Goal: Task Accomplishment & Management: Manage account settings

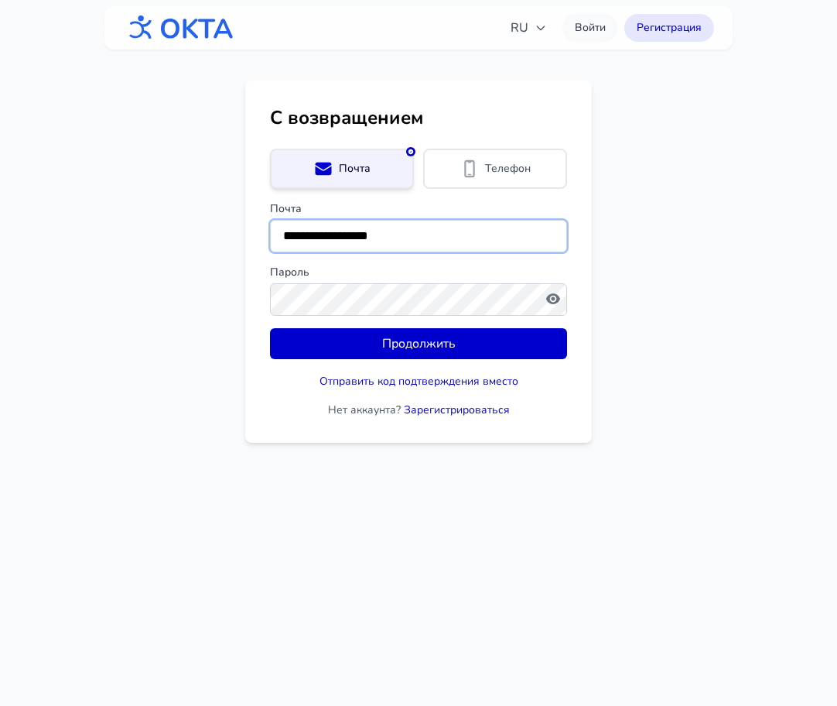
click at [406, 245] on input "**********" at bounding box center [418, 236] width 297 height 33
drag, startPoint x: 438, startPoint y: 229, endPoint x: 292, endPoint y: 219, distance: 146.6
click at [293, 220] on input "**********" at bounding box center [418, 236] width 297 height 33
click at [412, 238] on input "**********" at bounding box center [418, 236] width 297 height 33
drag, startPoint x: 424, startPoint y: 237, endPoint x: 243, endPoint y: 227, distance: 181.4
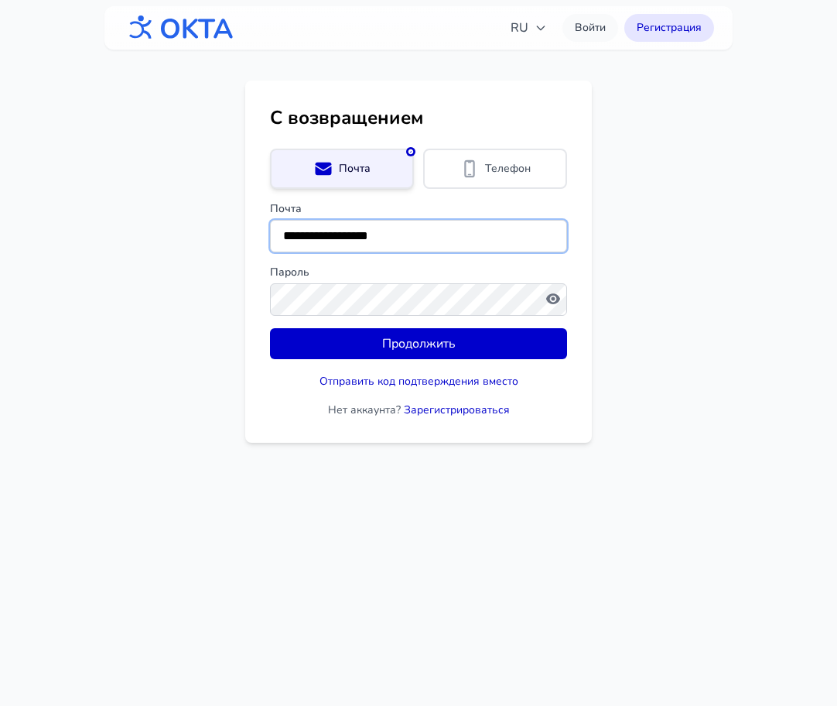
click at [243, 227] on main "**********" at bounding box center [418, 261] width 837 height 362
type input "**********"
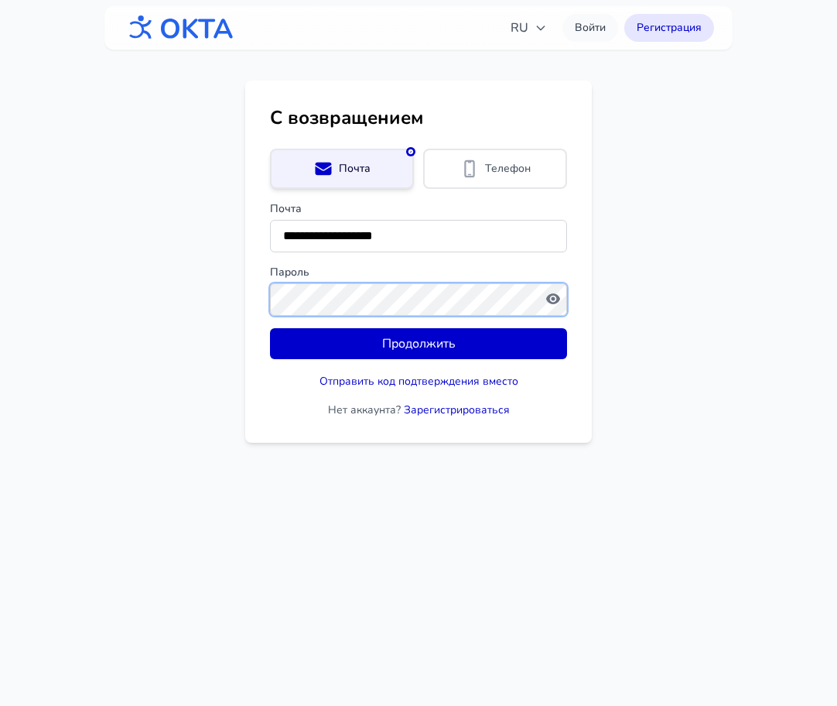
click at [270, 328] on button "Продолжить" at bounding box center [418, 343] width 297 height 31
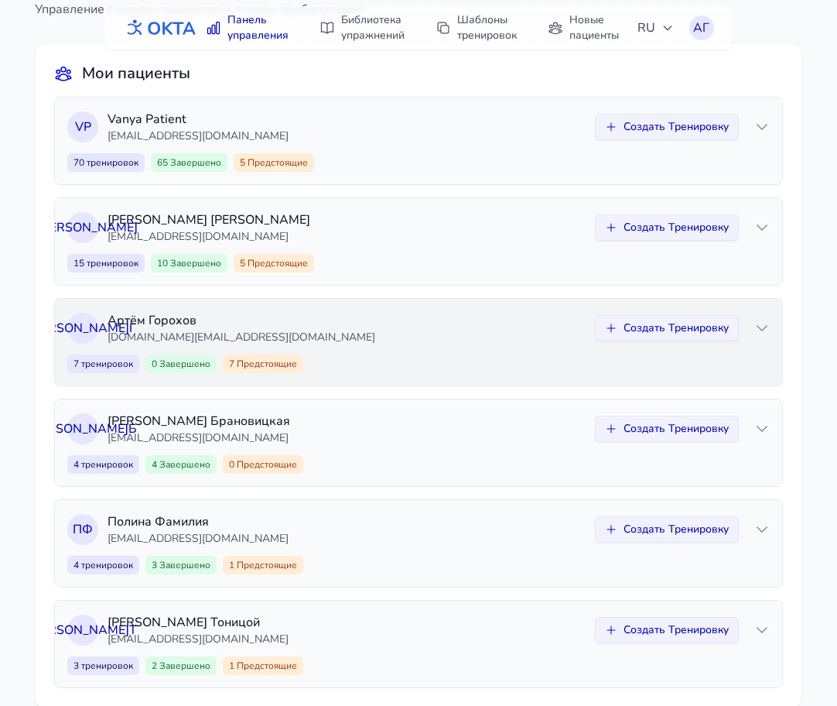
scroll to position [135, 0]
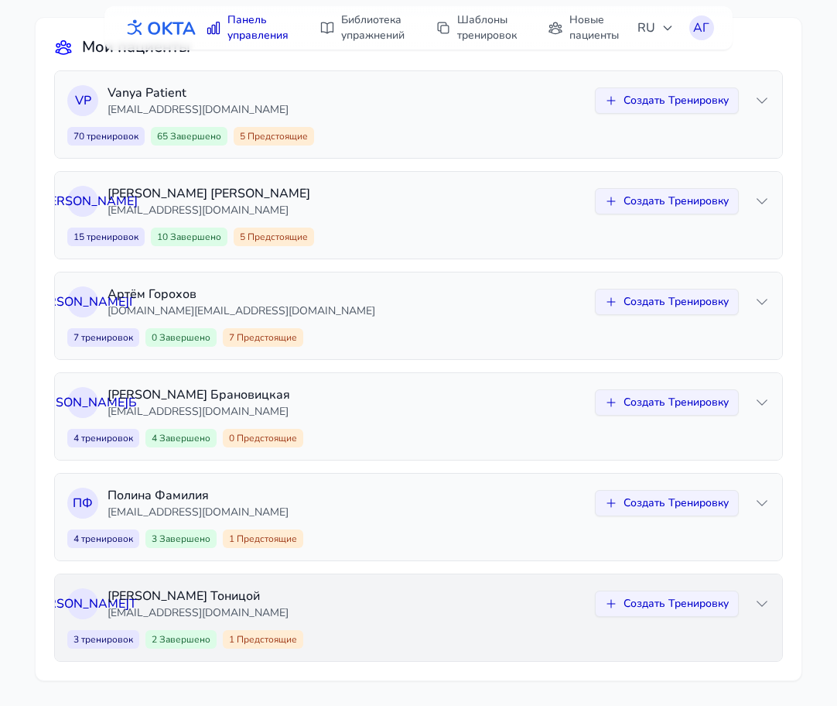
click at [442, 622] on div "К Т Ксения Тоницой ktonitsoy@gmail.com Создать Тренировку 3 тренировок 2 Заверш…" at bounding box center [418, 617] width 727 height 87
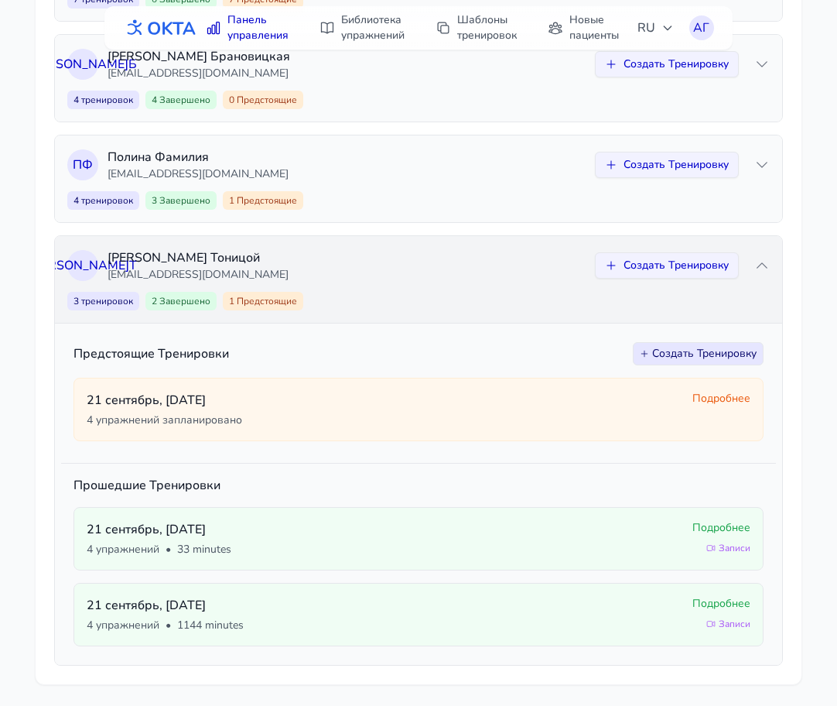
scroll to position [477, 0]
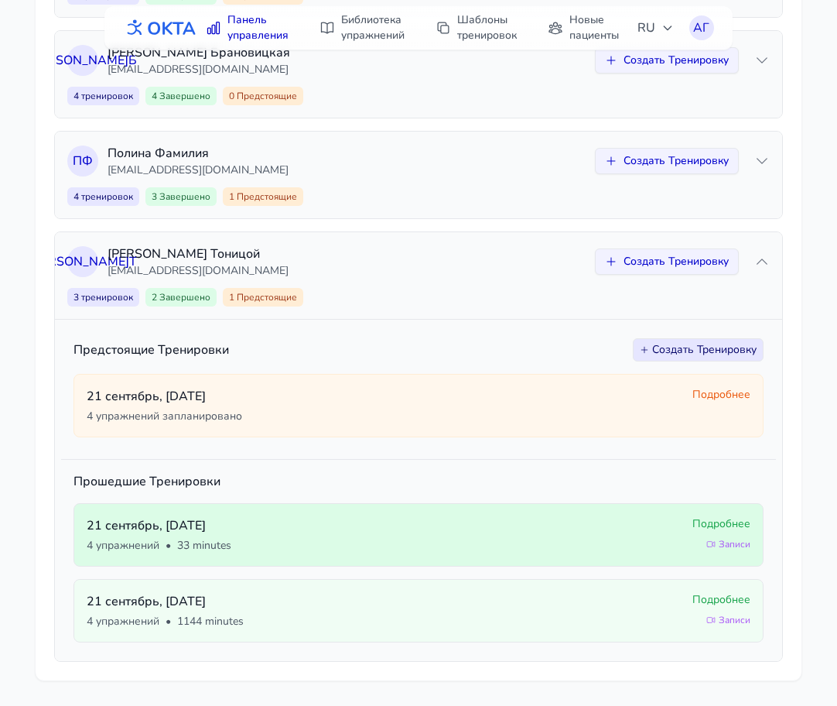
click at [680, 527] on p "21 сентябрь , воскресенье" at bounding box center [384, 525] width 594 height 19
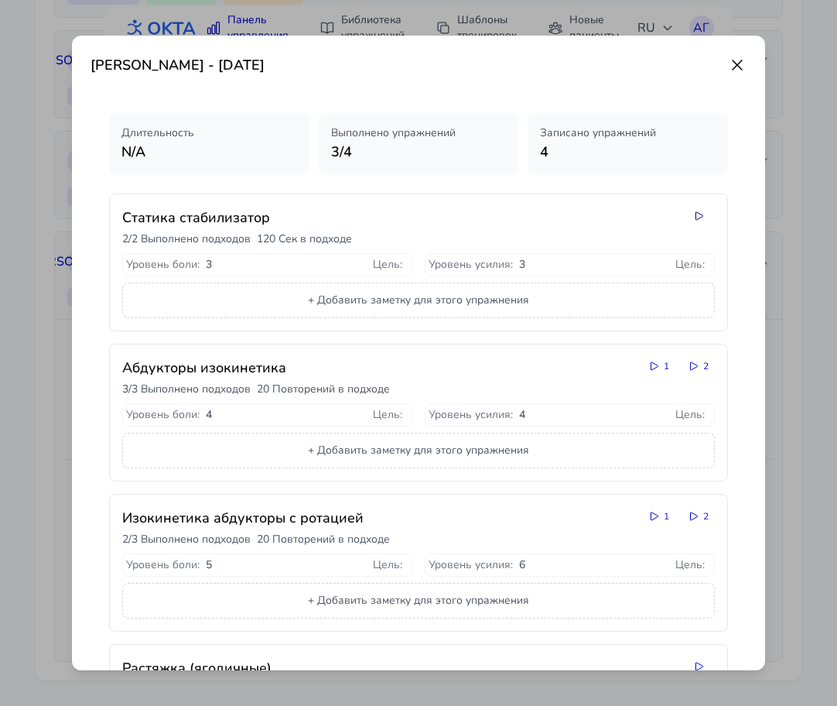
click at [698, 215] on icon at bounding box center [699, 216] width 12 height 12
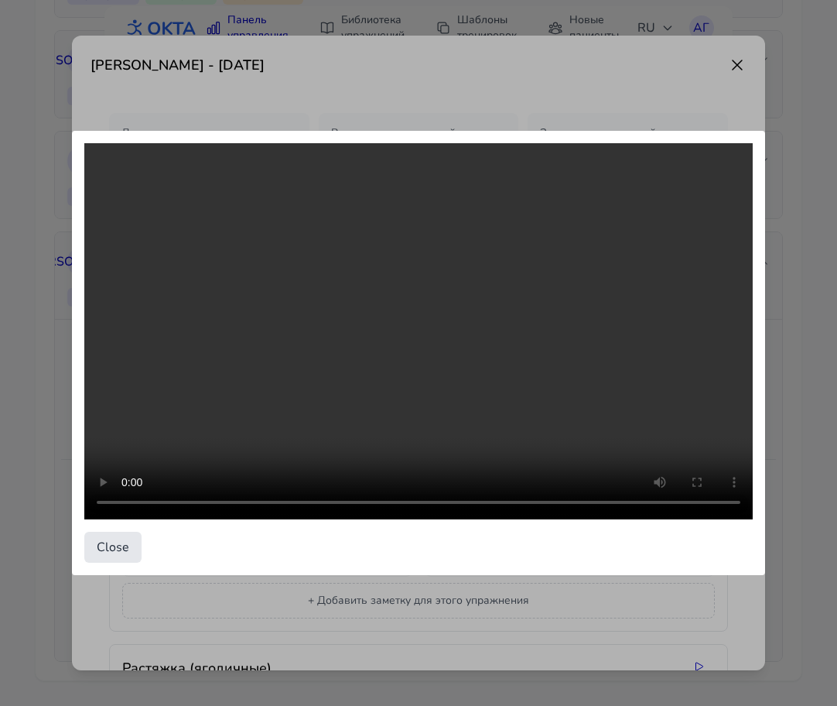
click at [738, 77] on div "Close" at bounding box center [418, 353] width 837 height 706
click at [104, 553] on button "Close" at bounding box center [112, 547] width 57 height 31
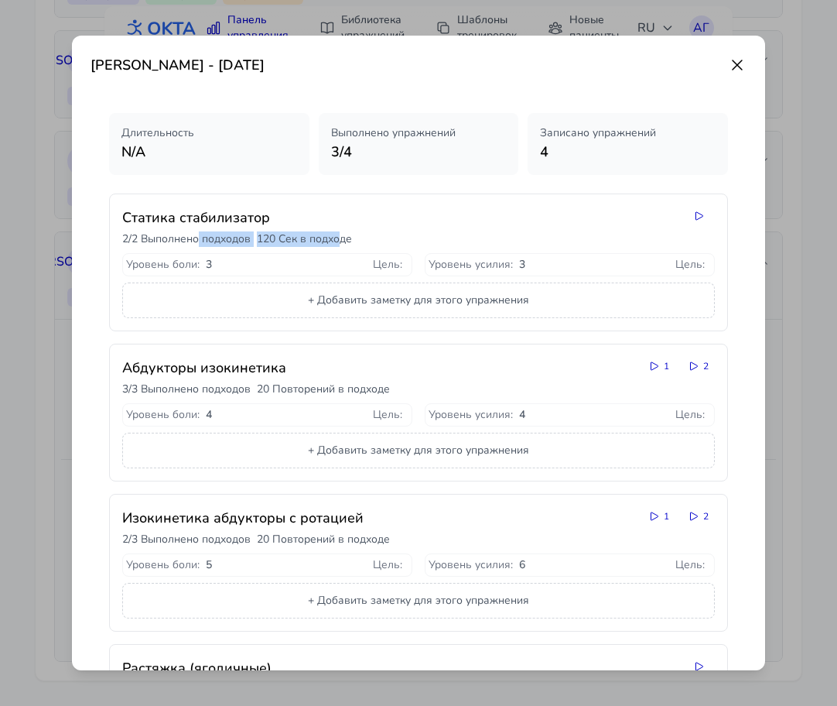
drag, startPoint x: 339, startPoint y: 241, endPoint x: 196, endPoint y: 241, distance: 143.2
click at [197, 241] on div "2 / 2 Выполнено подходов 120 Сек в подходе" at bounding box center [398, 238] width 553 height 15
click at [196, 241] on p "2 / 2 Выполнено подходов" at bounding box center [186, 238] width 128 height 15
click at [741, 59] on icon at bounding box center [737, 65] width 19 height 19
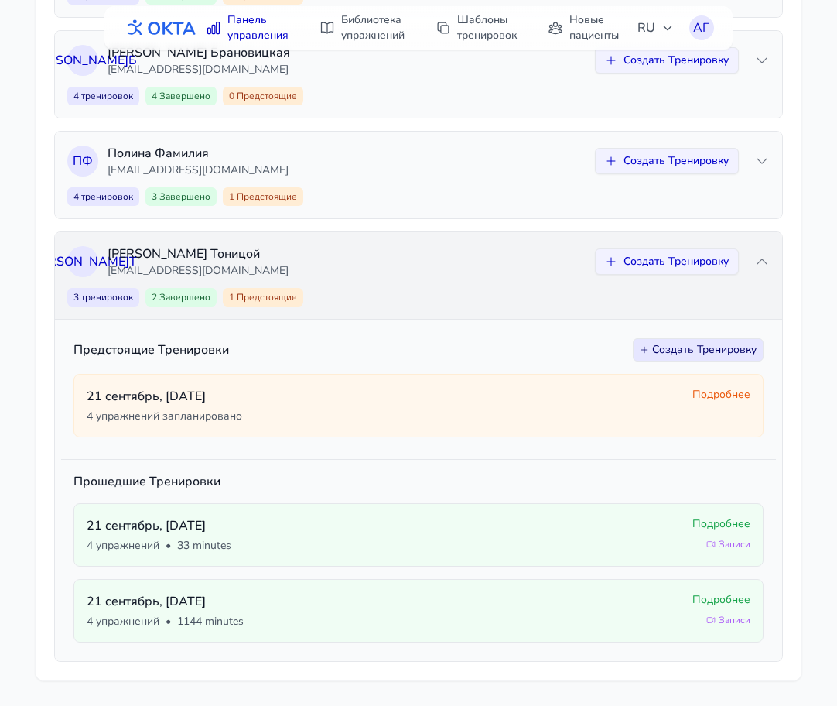
click at [511, 288] on div "3 тренировок 2 Завершено 1 Предстоящие Создать Тренировку" at bounding box center [418, 297] width 703 height 19
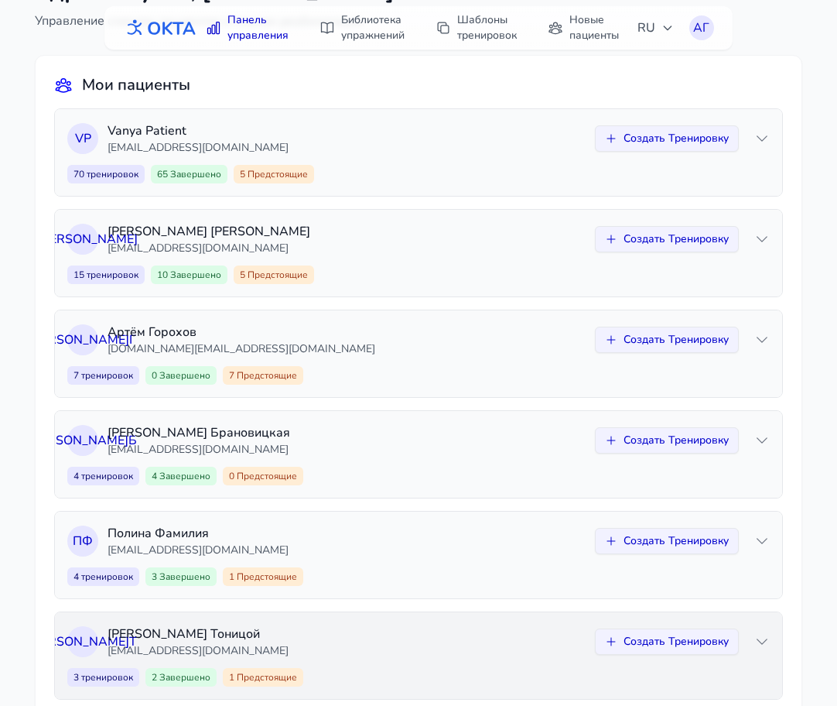
scroll to position [135, 0]
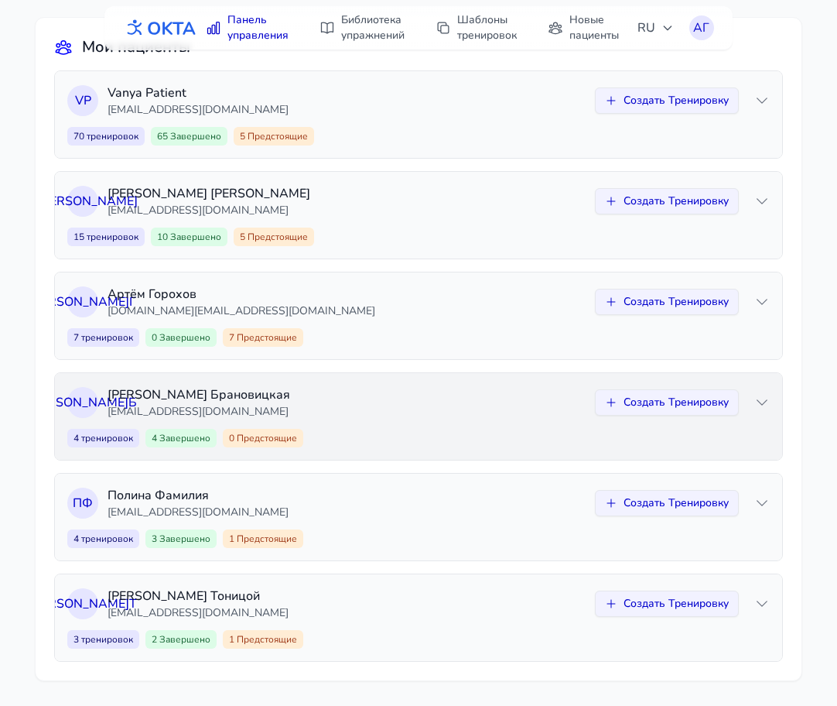
click at [488, 433] on div "4 тренировок 4 Завершено 0 Предстоящие Создать Тренировку" at bounding box center [418, 438] width 703 height 19
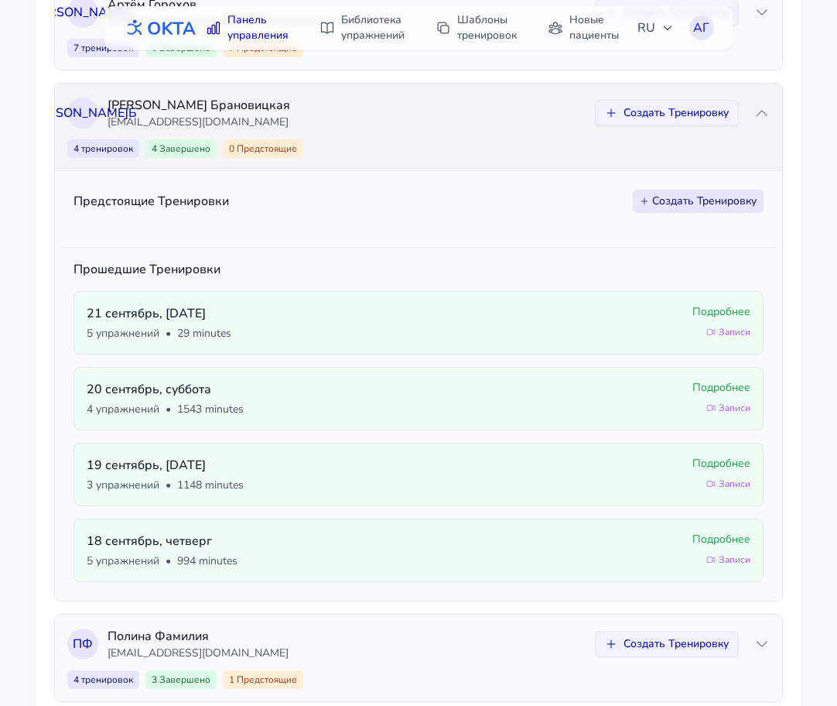
scroll to position [423, 0]
click at [501, 121] on p "[EMAIL_ADDRESS][DOMAIN_NAME]" at bounding box center [347, 122] width 478 height 15
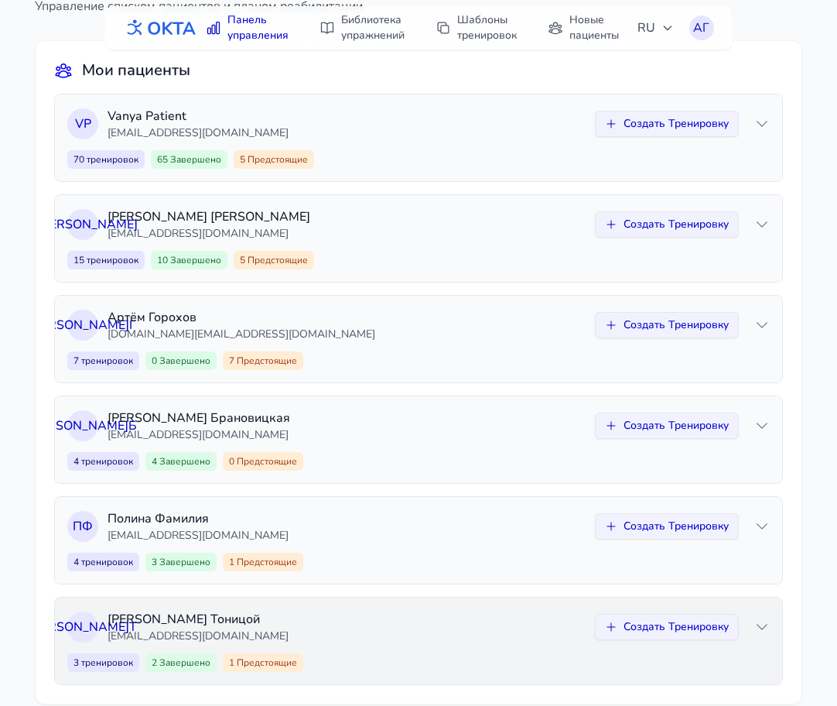
scroll to position [135, 0]
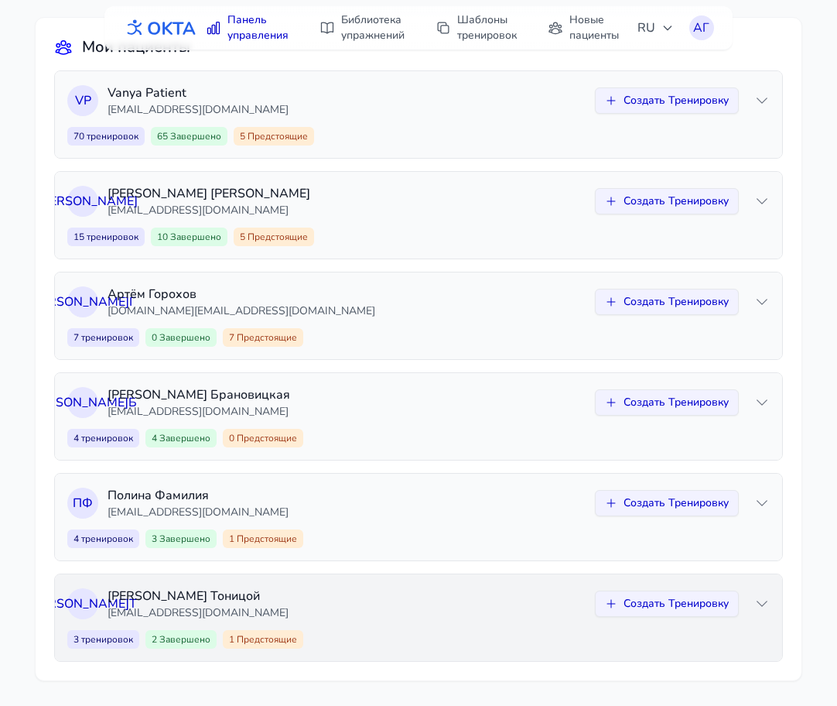
click at [411, 614] on p "[EMAIL_ADDRESS][DOMAIN_NAME]" at bounding box center [347, 612] width 478 height 15
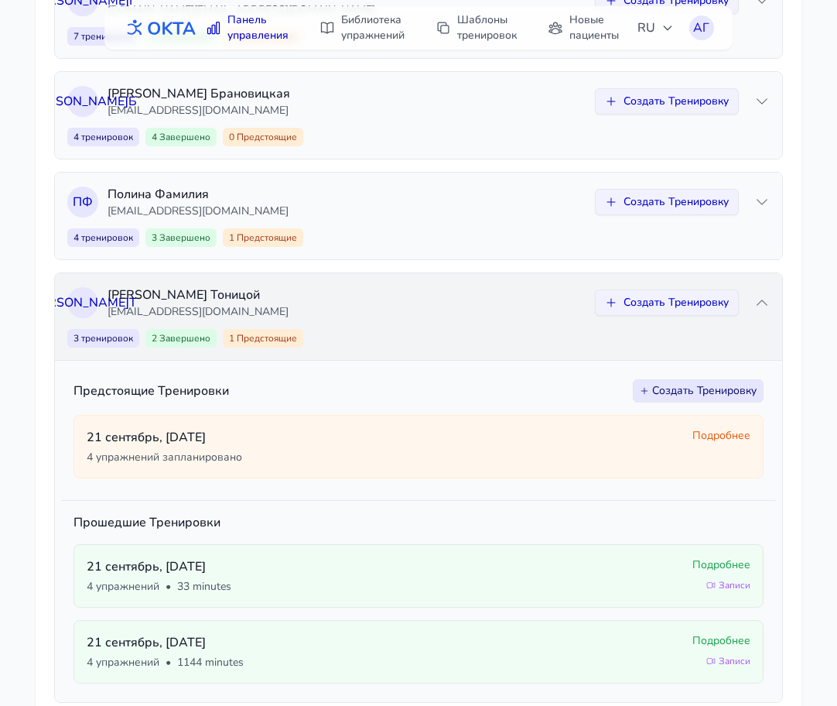
scroll to position [477, 0]
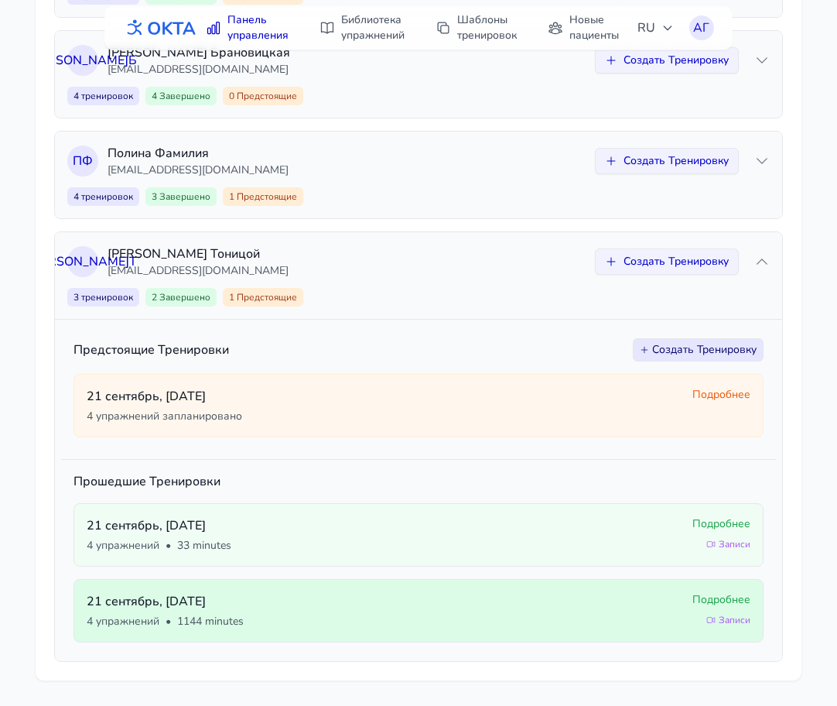
click at [700, 599] on span "Подробнее" at bounding box center [722, 599] width 58 height 15
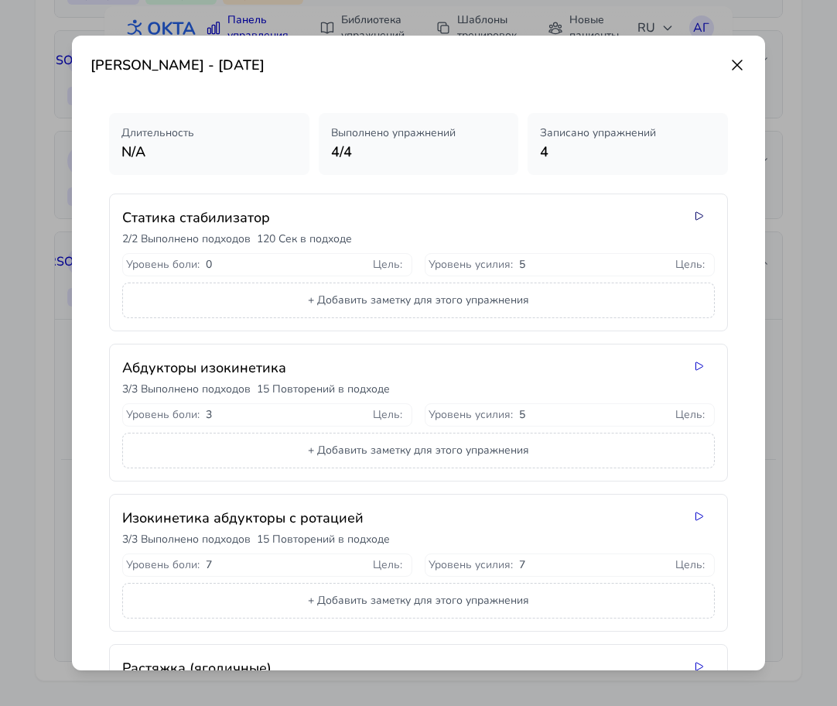
click at [698, 216] on icon at bounding box center [699, 216] width 12 height 12
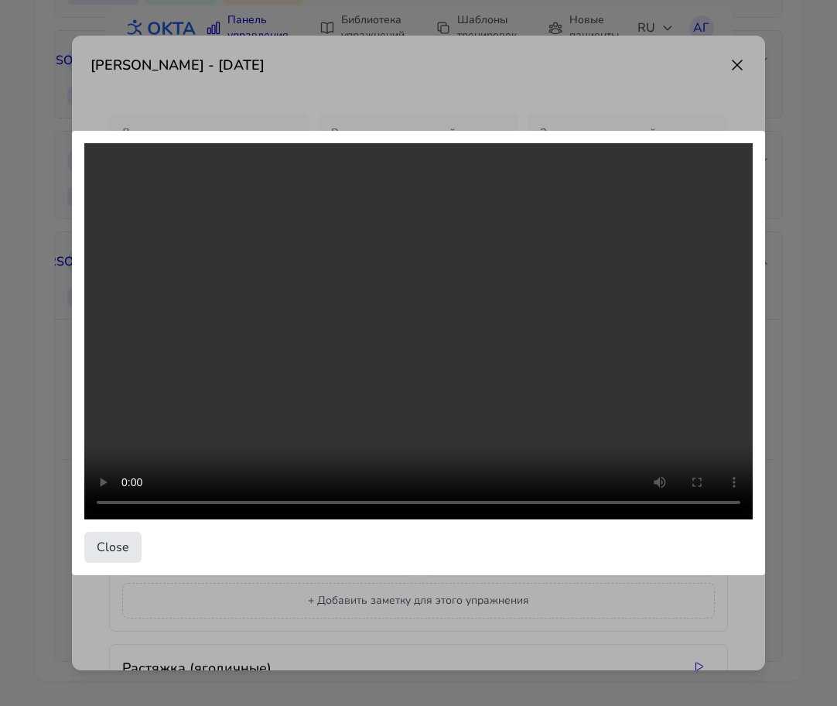
click at [698, 215] on video at bounding box center [418, 331] width 669 height 376
click at [125, 539] on button "Close" at bounding box center [112, 547] width 57 height 31
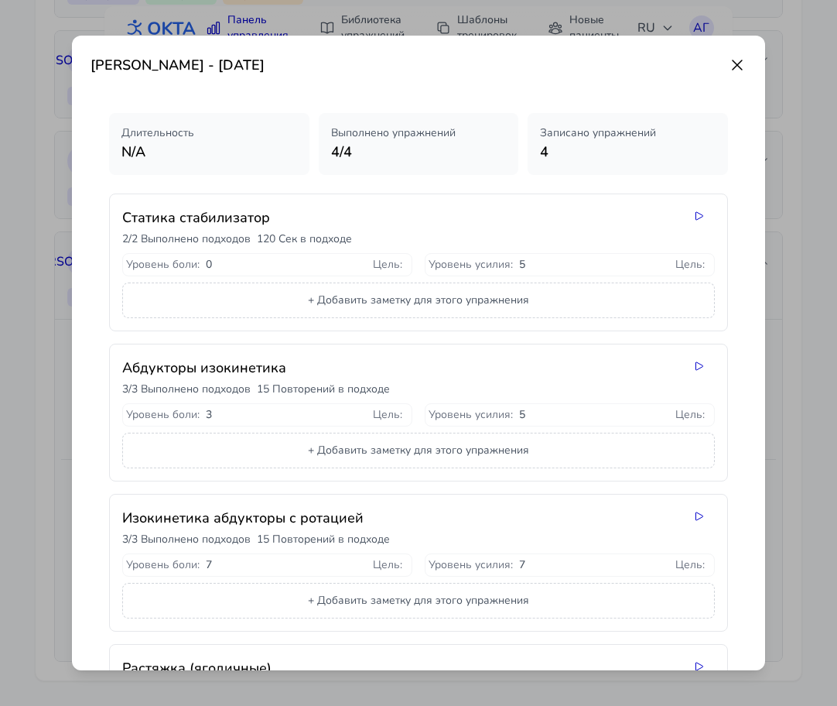
click at [734, 68] on icon at bounding box center [737, 64] width 9 height 9
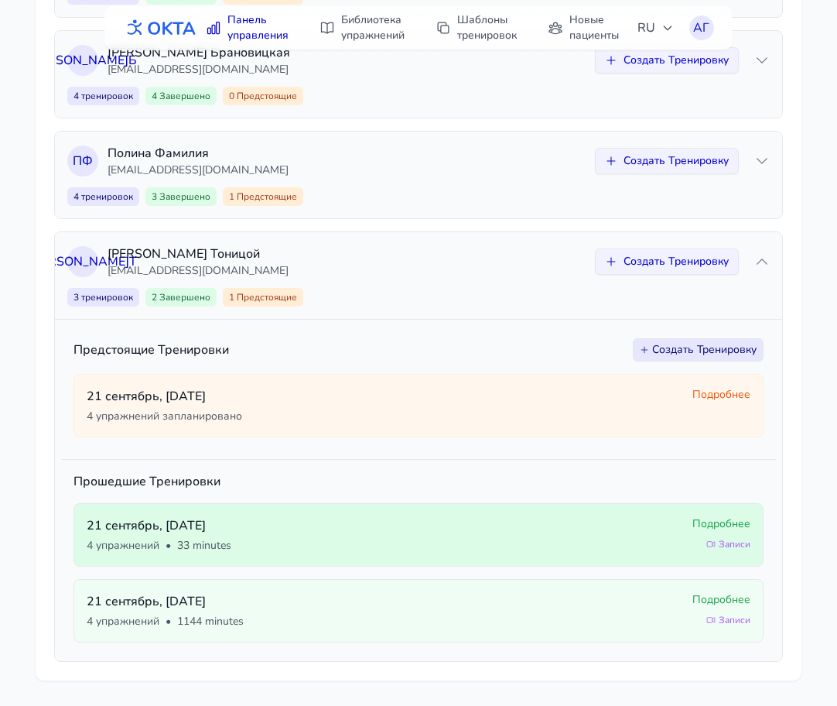
click at [710, 523] on span "Подробнее" at bounding box center [722, 523] width 58 height 15
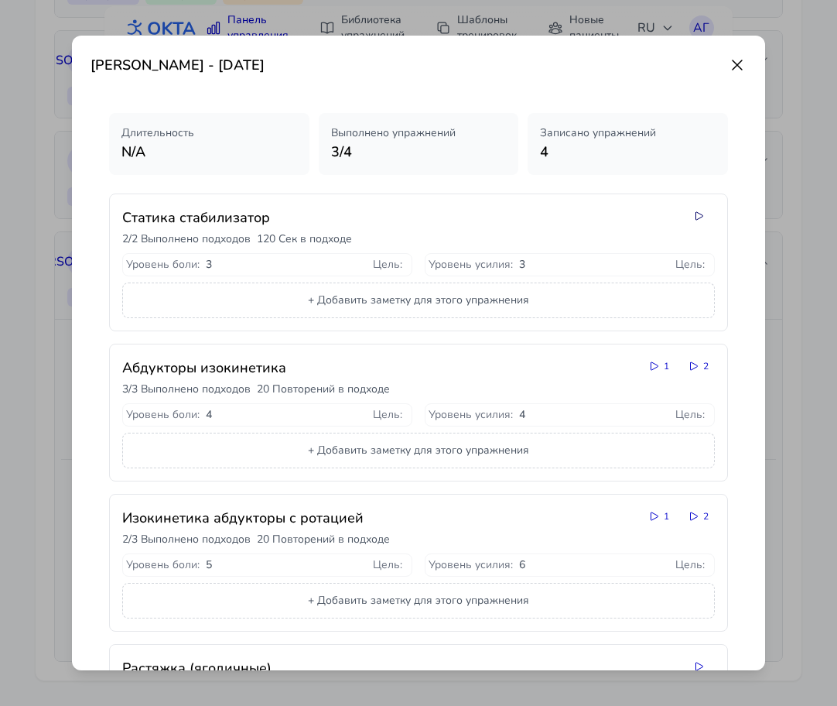
click at [698, 217] on icon at bounding box center [699, 216] width 12 height 12
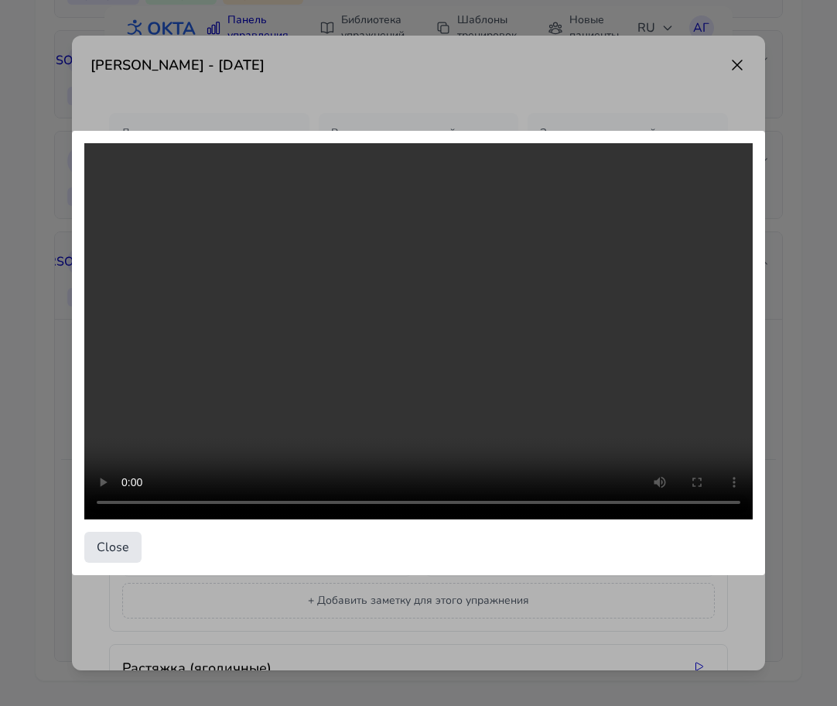
click at [744, 64] on div "Close" at bounding box center [418, 353] width 837 height 706
click at [728, 87] on div "Close" at bounding box center [418, 353] width 837 height 706
click at [114, 536] on button "Close" at bounding box center [112, 547] width 57 height 31
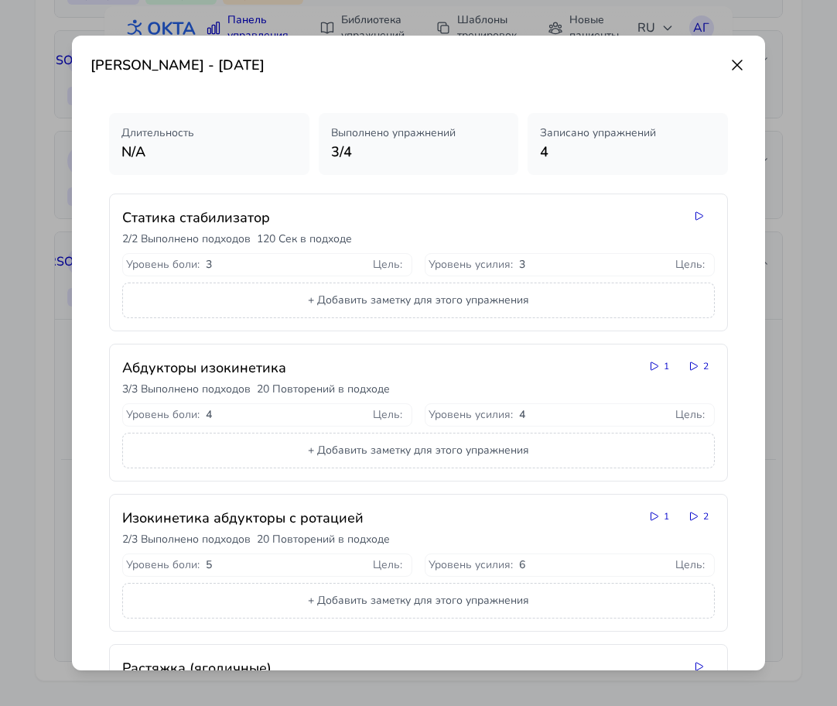
click at [731, 64] on icon at bounding box center [737, 65] width 19 height 19
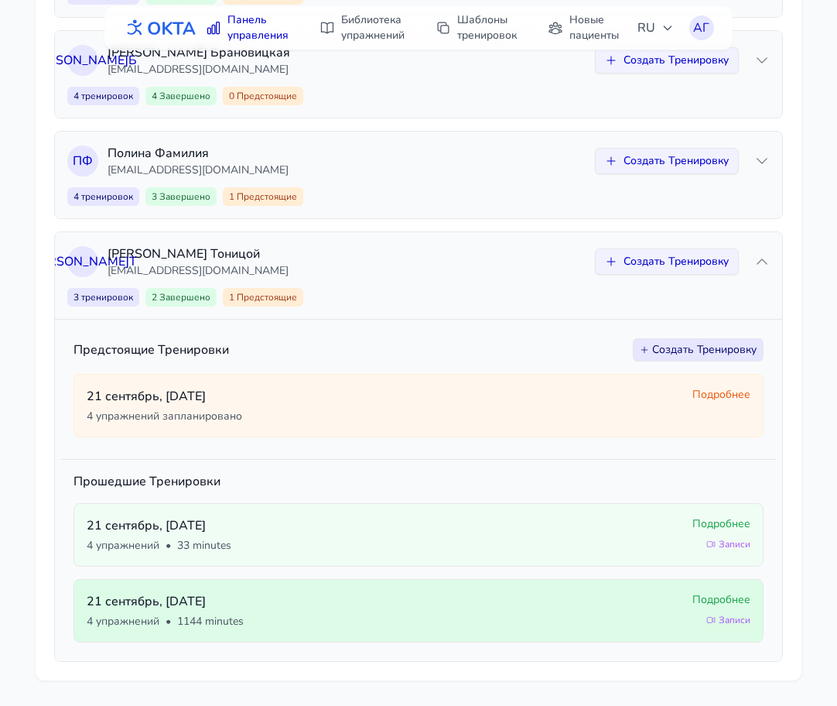
click at [709, 608] on div "Подробнее Записи" at bounding box center [722, 609] width 58 height 34
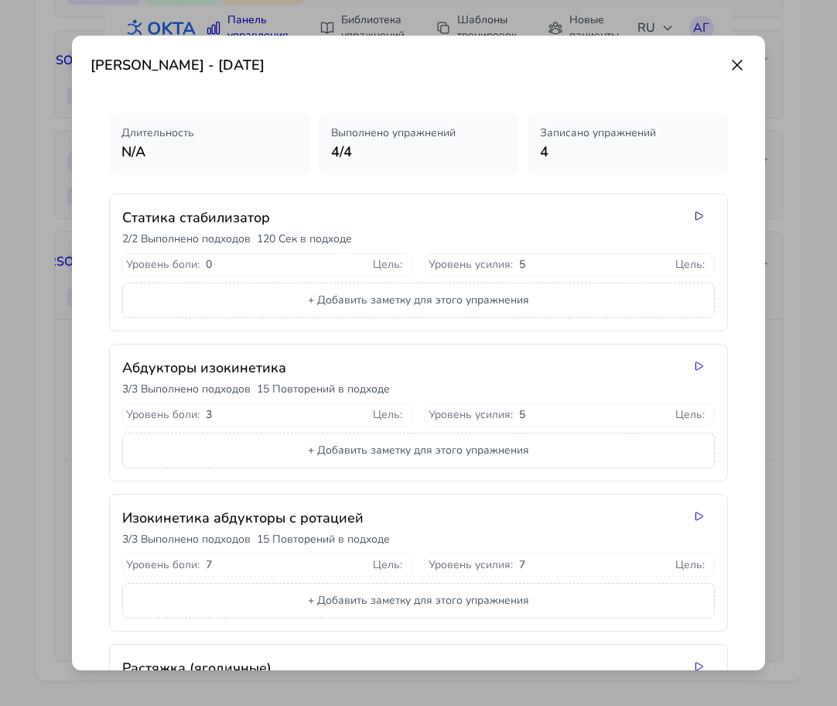
click at [700, 217] on icon at bounding box center [699, 216] width 12 height 12
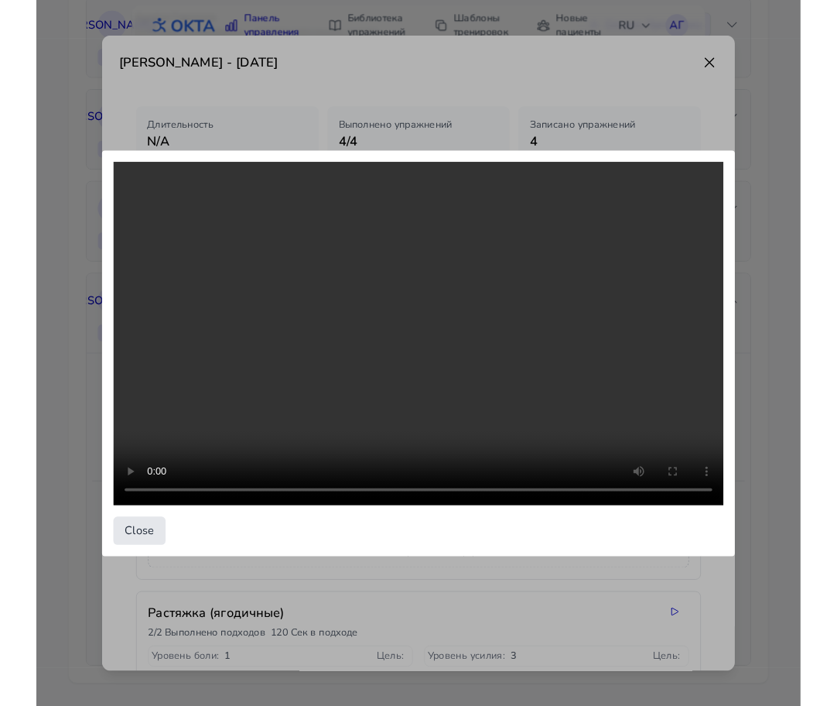
scroll to position [347, 0]
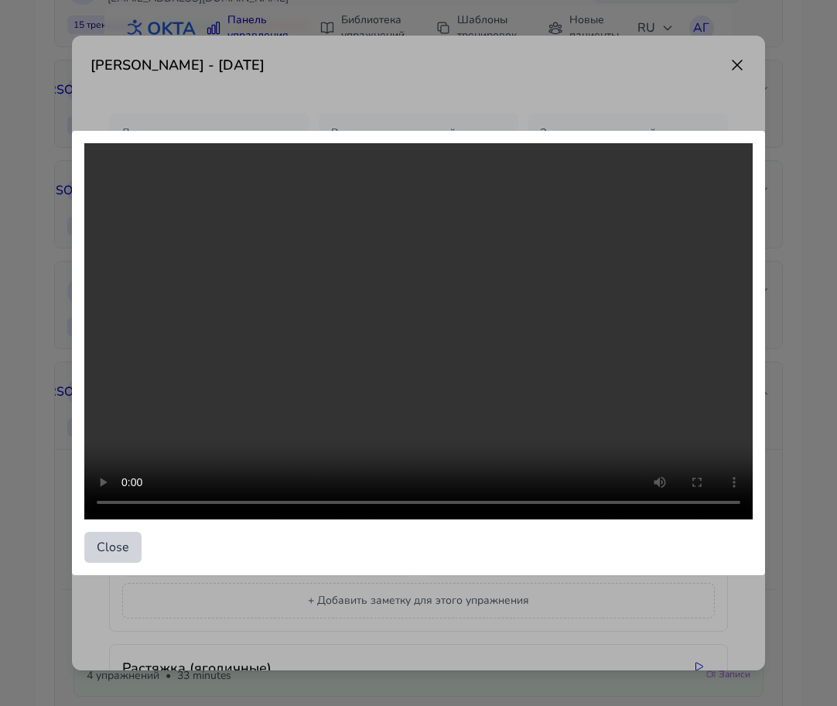
click at [114, 539] on button "Close" at bounding box center [112, 547] width 57 height 31
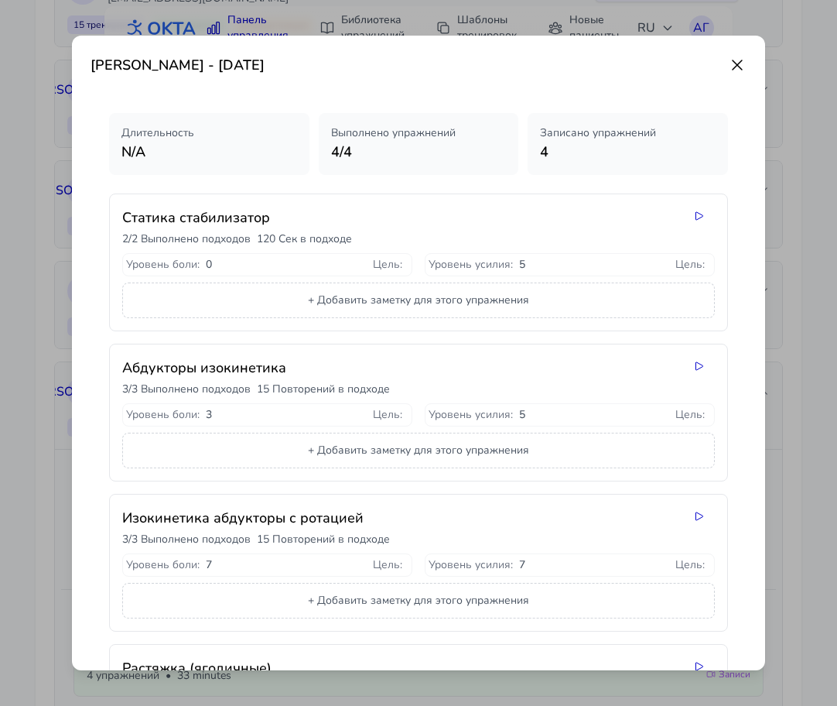
click at [741, 60] on icon at bounding box center [737, 64] width 9 height 9
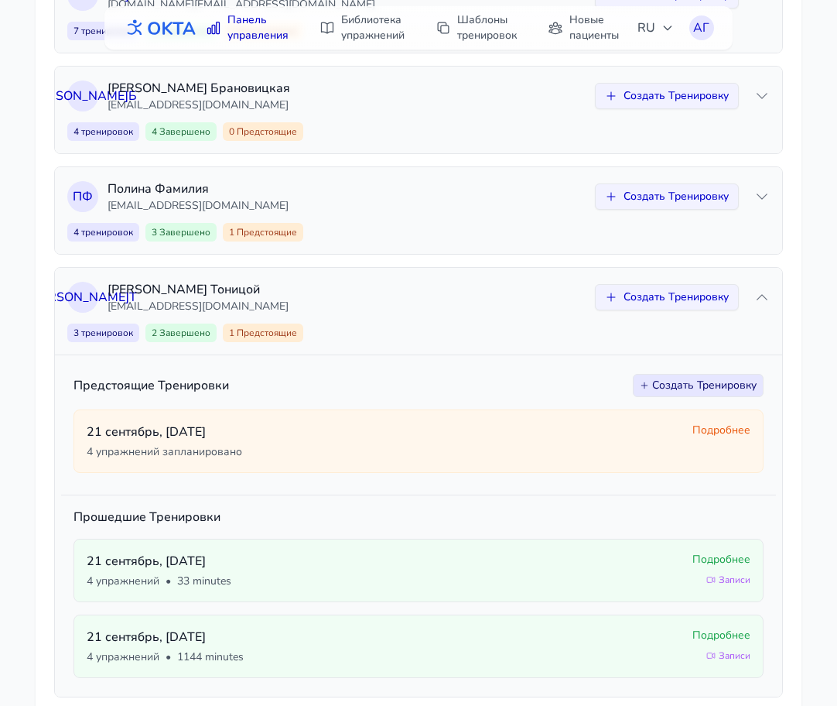
scroll to position [477, 0]
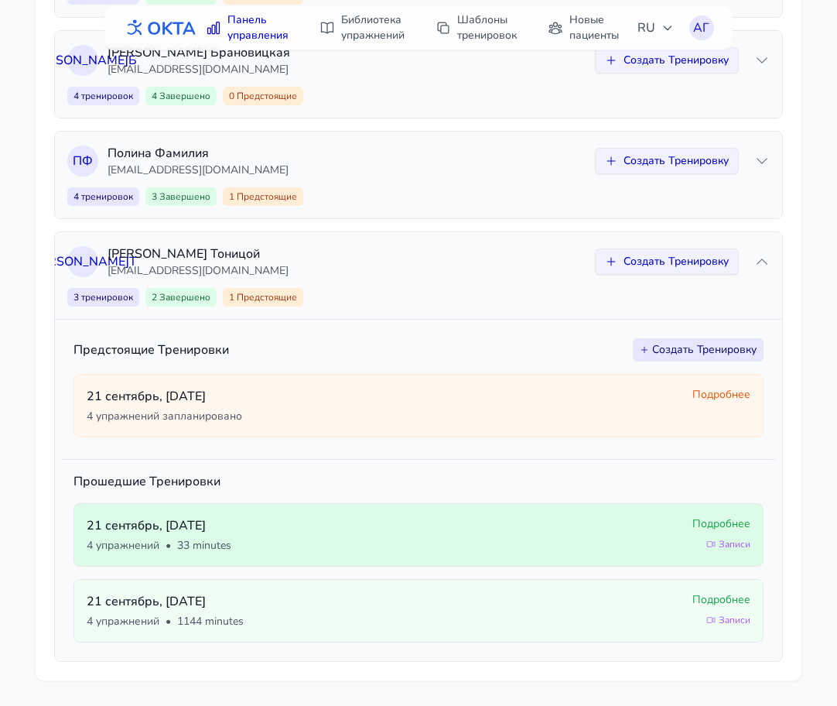
click at [711, 527] on span "Подробнее" at bounding box center [722, 523] width 58 height 15
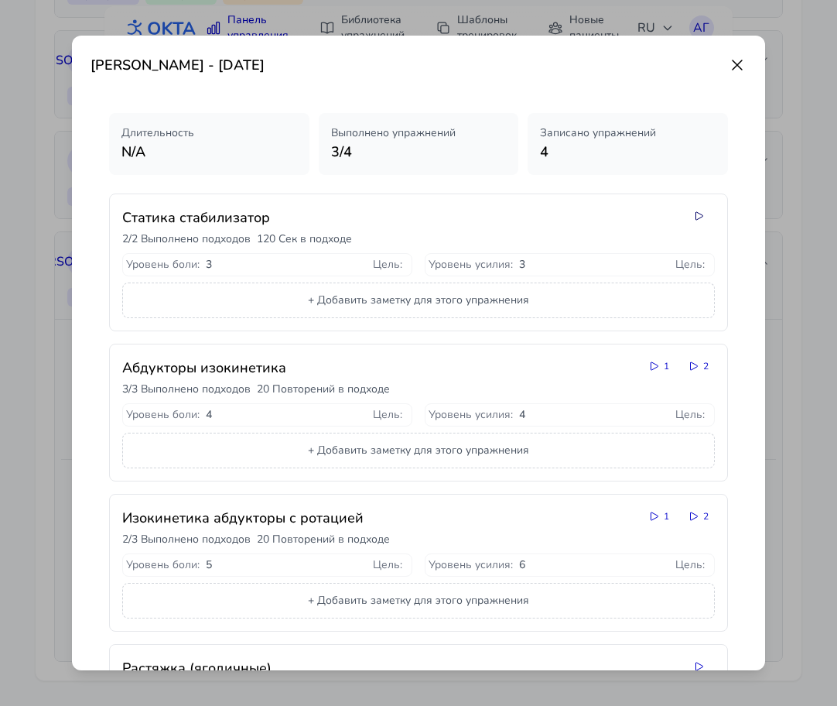
click at [700, 213] on icon at bounding box center [700, 216] width 7 height 8
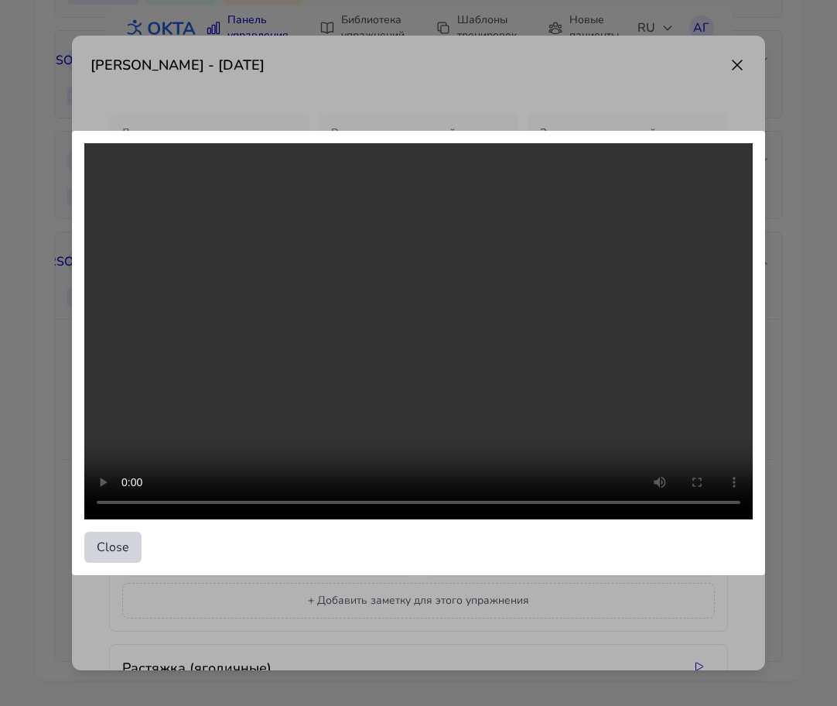
click at [116, 539] on button "Close" at bounding box center [112, 547] width 57 height 31
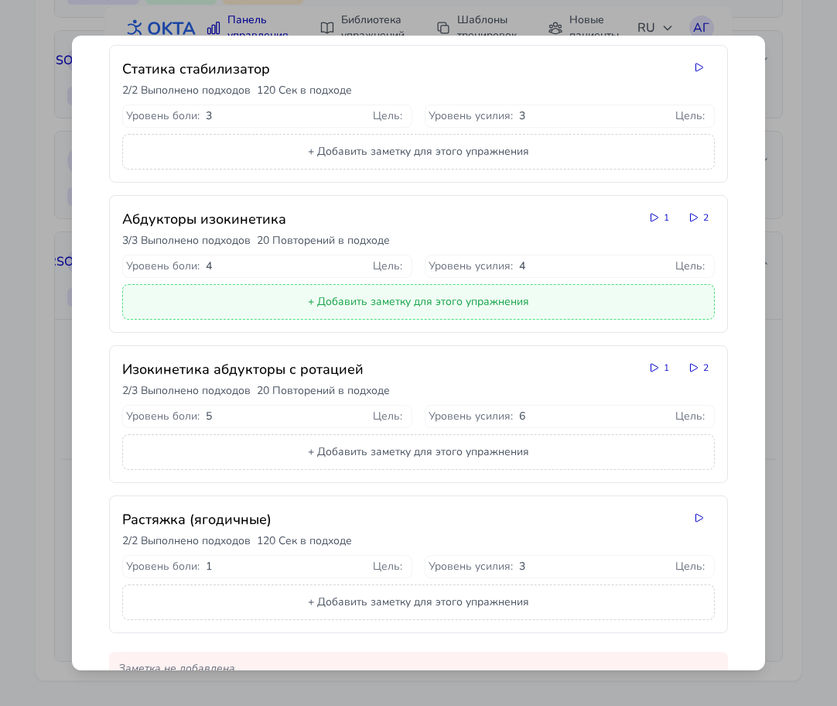
scroll to position [250, 0]
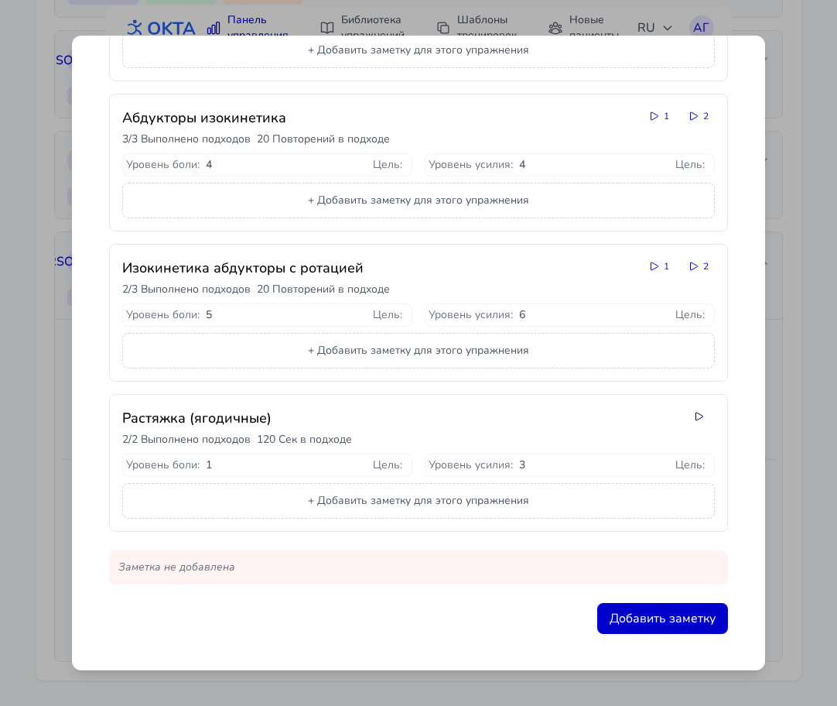
click at [700, 416] on icon at bounding box center [699, 416] width 12 height 12
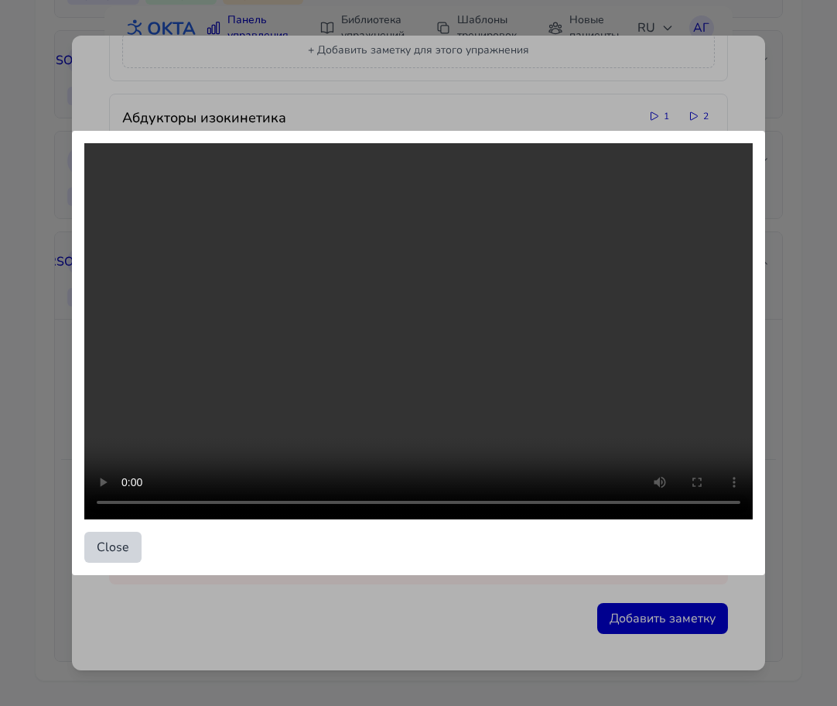
click at [126, 548] on button "Close" at bounding box center [112, 547] width 57 height 31
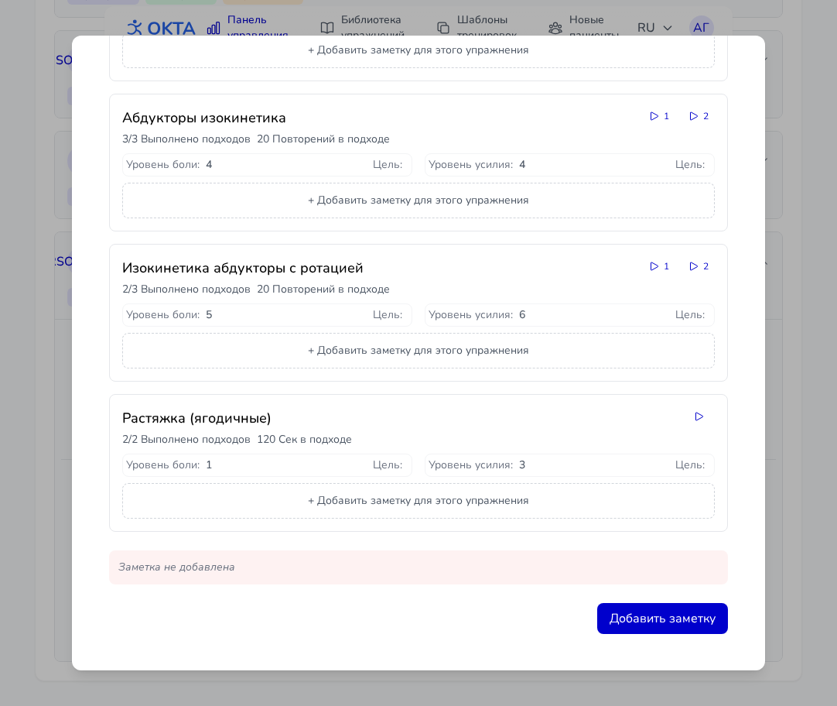
click at [806, 399] on div "Детали Тренировки - 21 сентябрь Длительность N/A Выполнено упражнений 3 / 4 Зап…" at bounding box center [418, 353] width 837 height 706
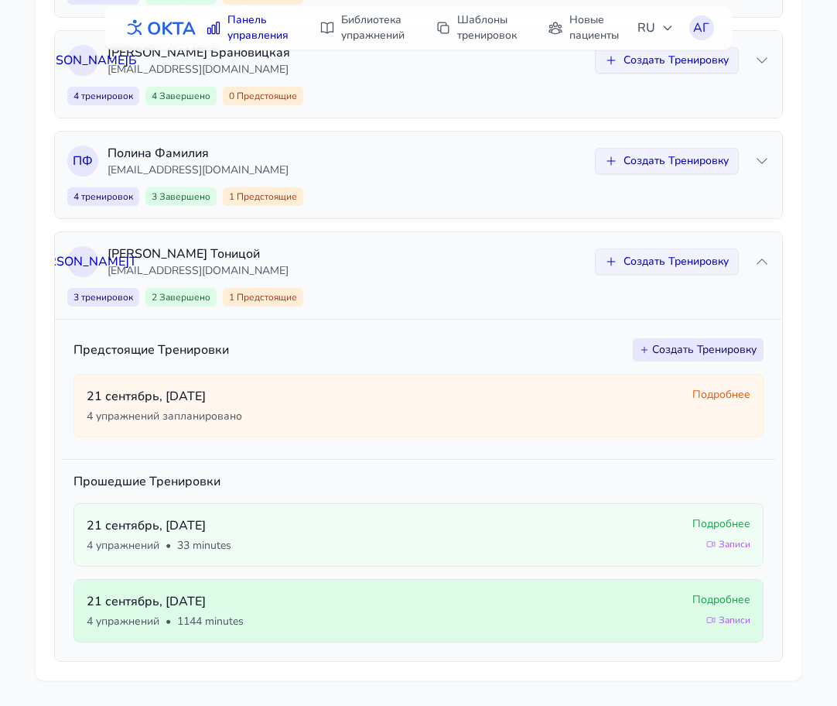
click at [724, 598] on span "Подробнее" at bounding box center [722, 599] width 58 height 15
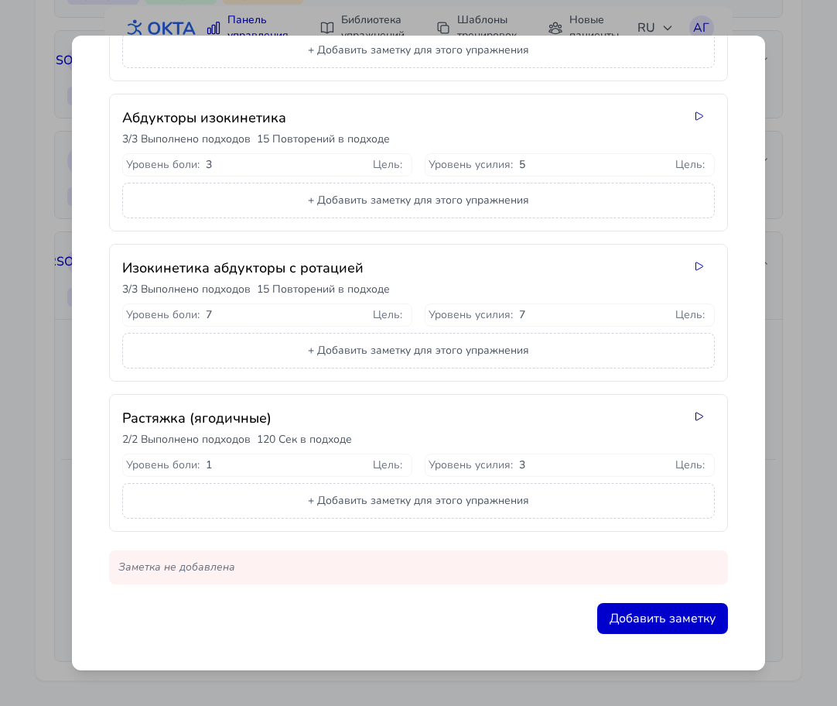
click at [697, 418] on icon at bounding box center [699, 416] width 12 height 12
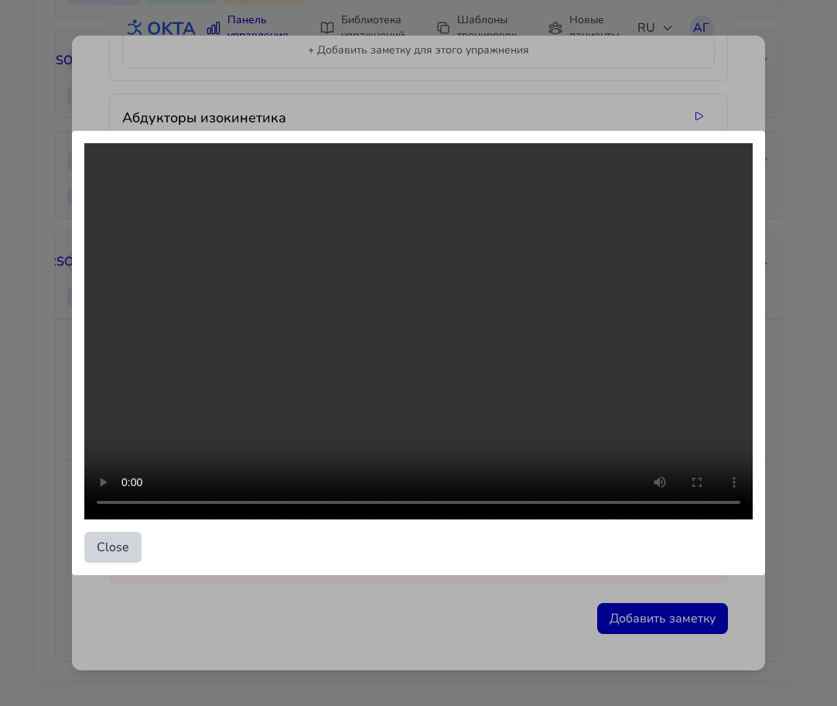
click at [121, 545] on button "Close" at bounding box center [112, 547] width 57 height 31
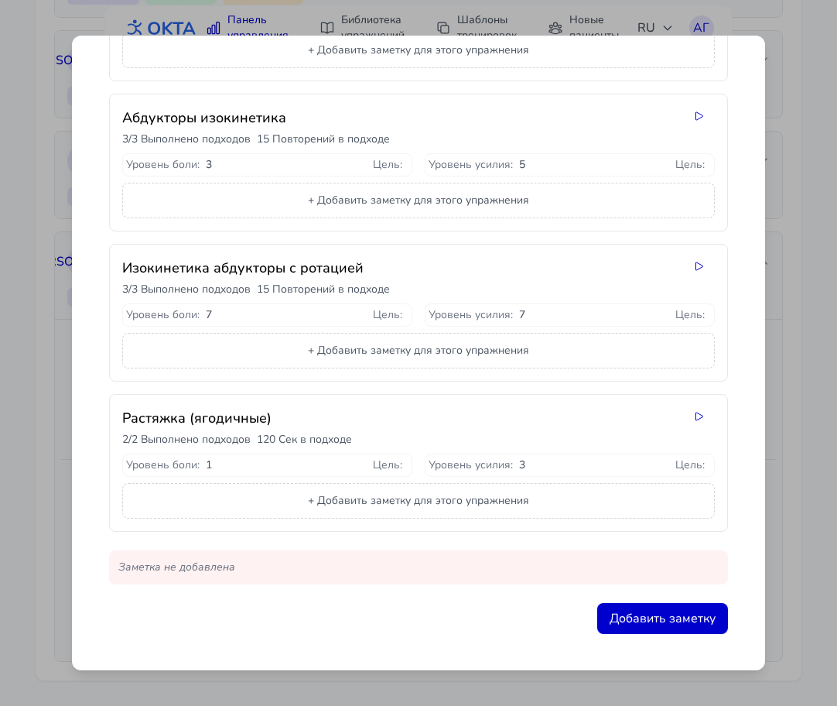
click at [776, 367] on div "Детали Тренировки - 21 сентябрь Длительность N/A Выполнено упражнений 4 / 4 Зап…" at bounding box center [418, 353] width 837 height 706
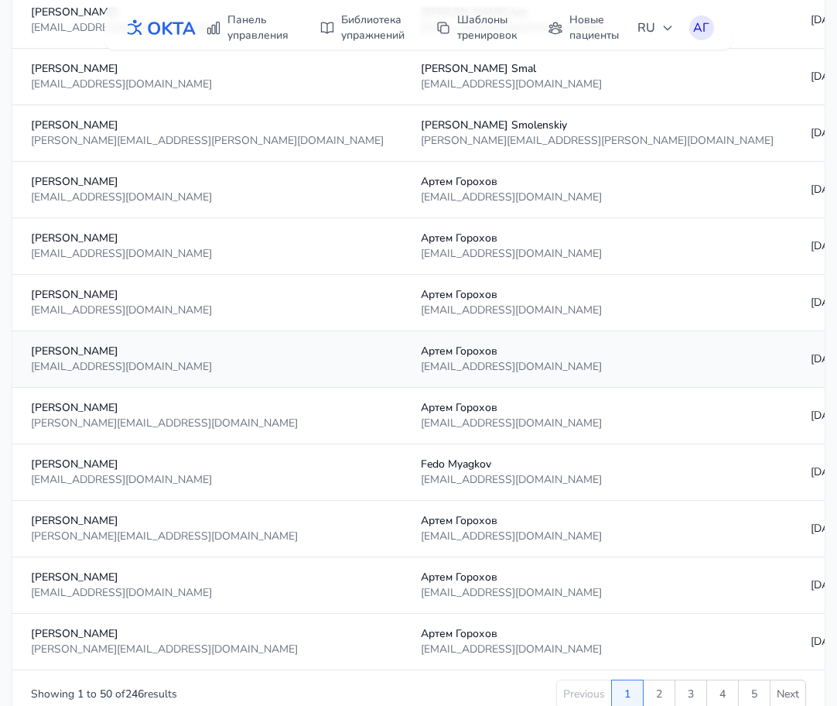
scroll to position [2586, 0]
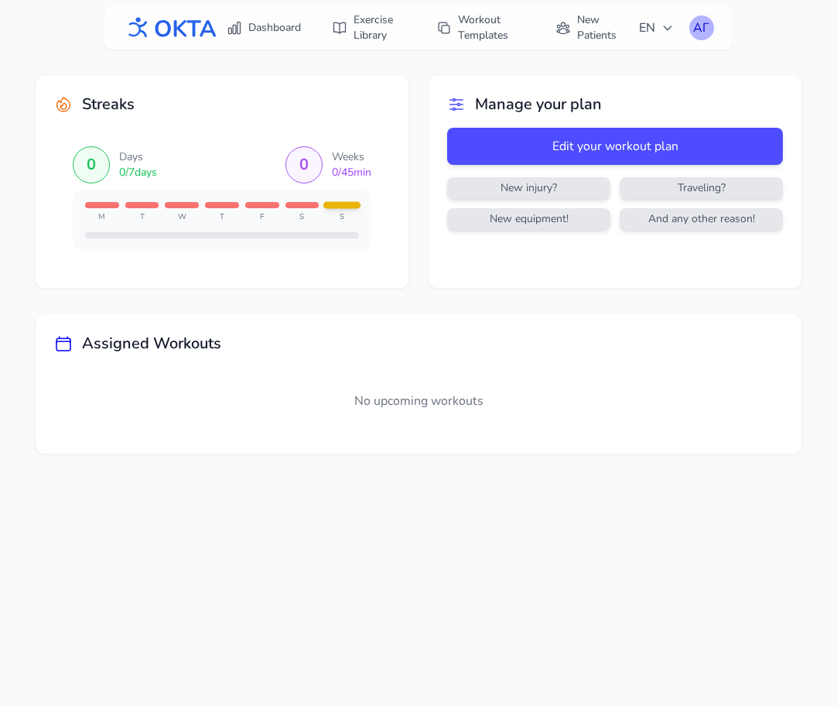
click at [706, 26] on div "АГ" at bounding box center [702, 27] width 25 height 25
click at [611, 57] on link "Profile" at bounding box center [627, 64] width 173 height 28
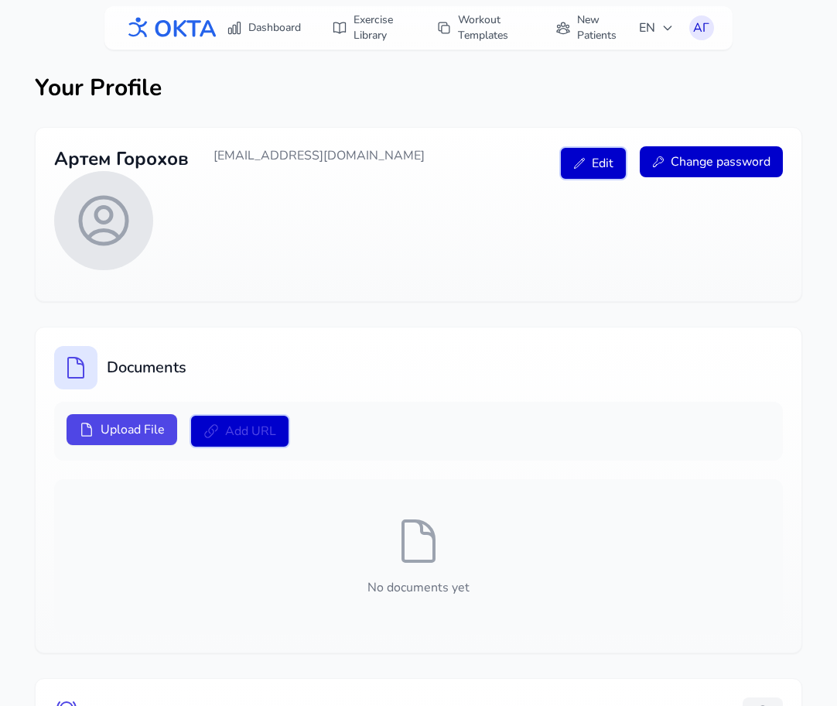
click at [438, 217] on div "Артем Горохов gorokhov.artm@bk.ru Edit Change password" at bounding box center [418, 208] width 729 height 124
click at [248, 22] on link "Dashboard" at bounding box center [263, 28] width 93 height 28
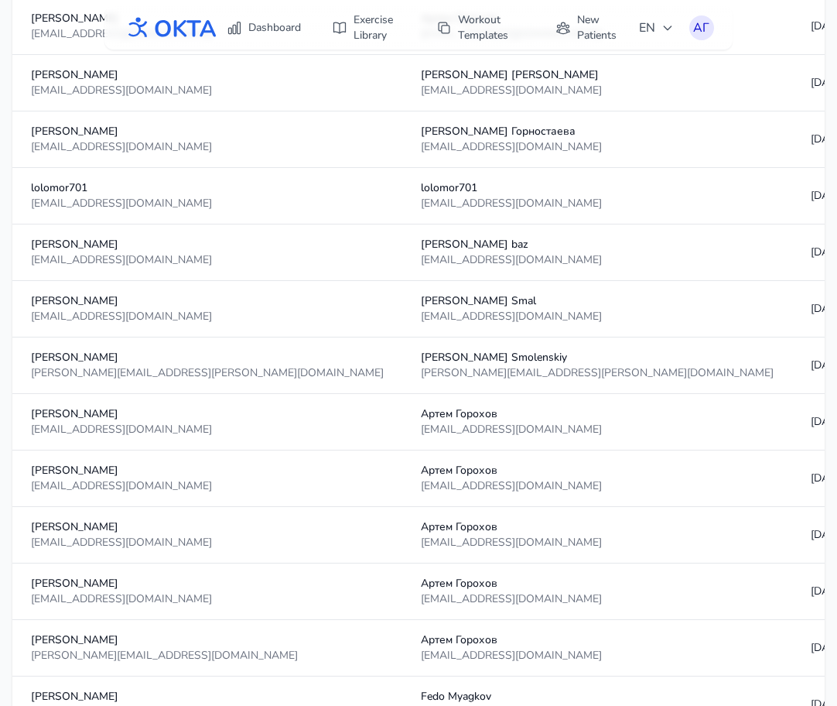
scroll to position [2368, 0]
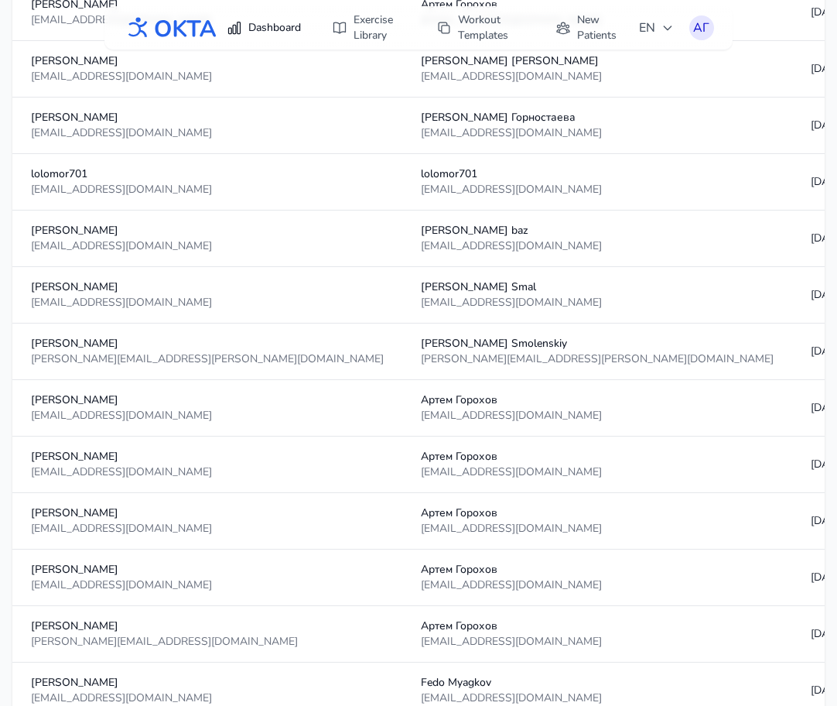
click at [264, 32] on link "Dashboard" at bounding box center [263, 28] width 93 height 28
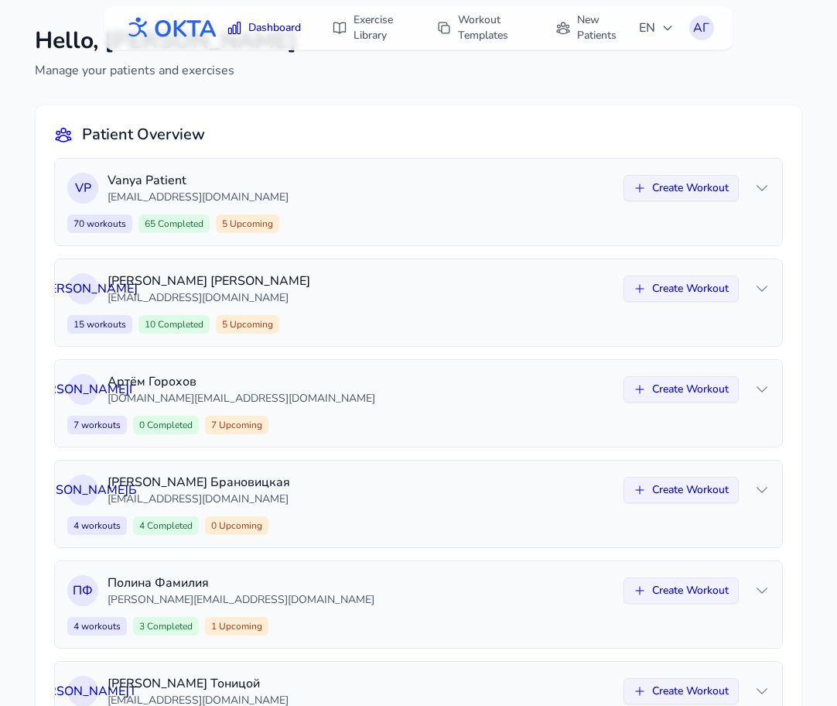
scroll to position [135, 0]
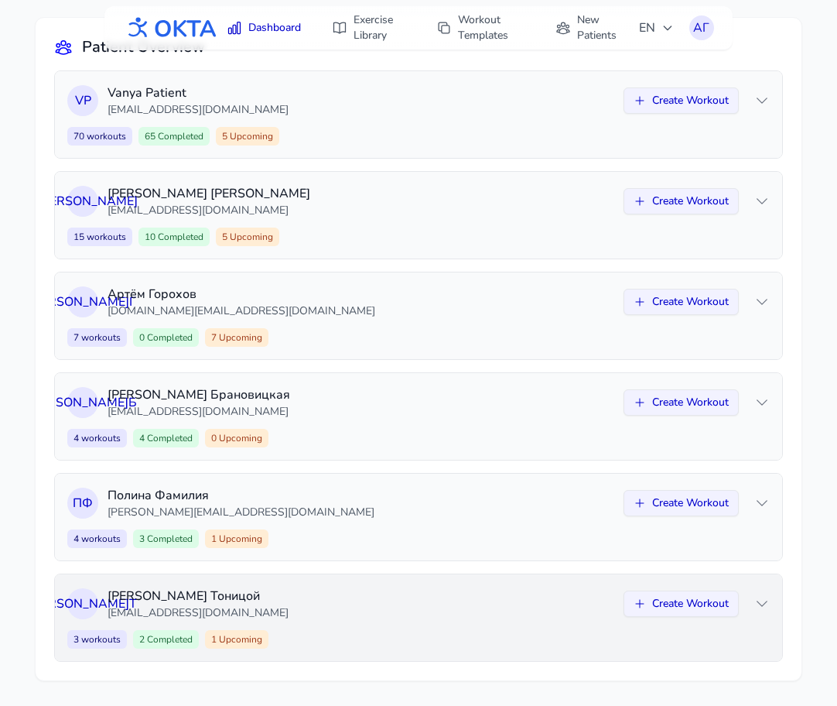
click at [566, 614] on p "[EMAIL_ADDRESS][DOMAIN_NAME]" at bounding box center [361, 612] width 507 height 15
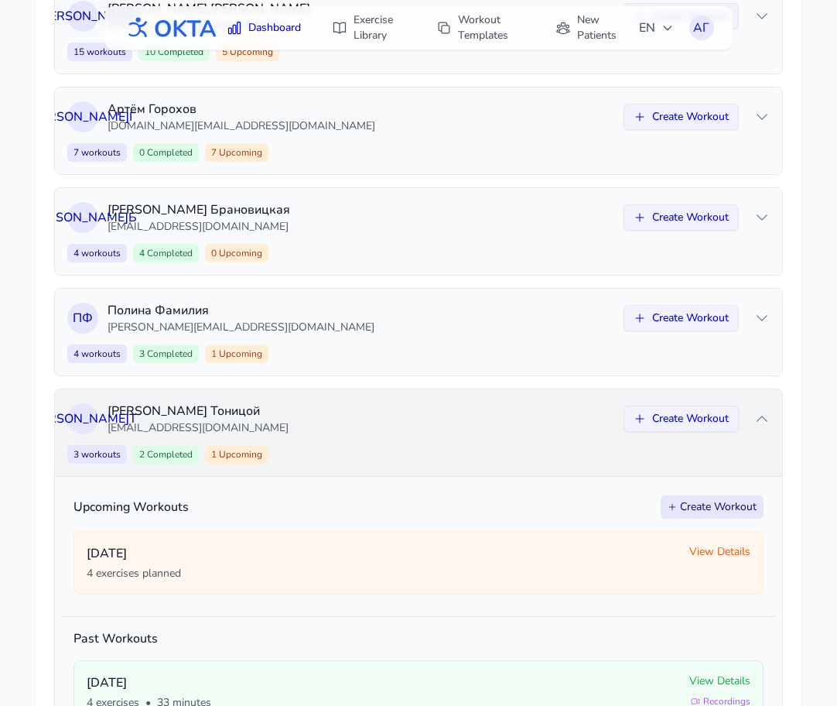
scroll to position [323, 0]
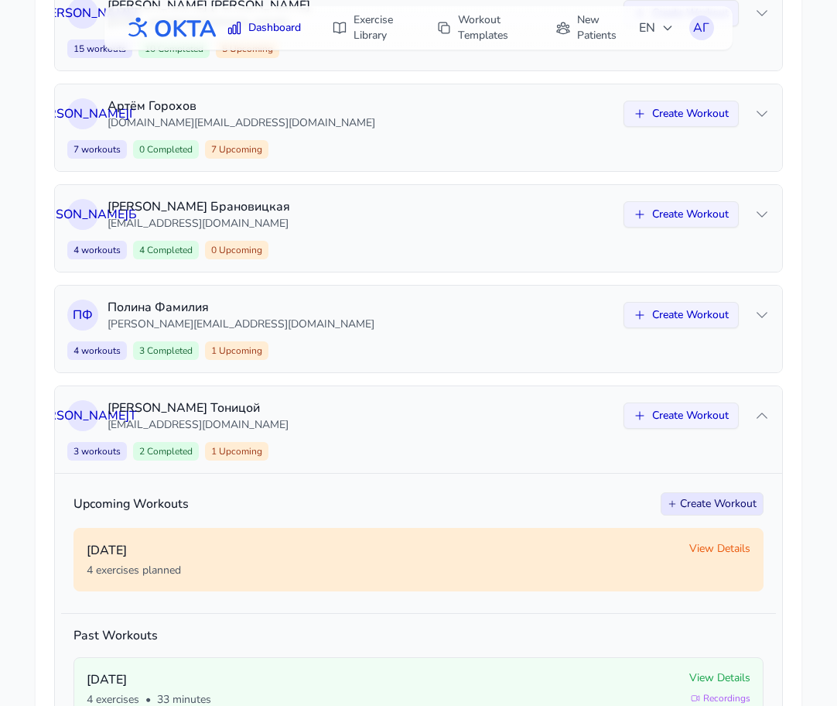
click at [710, 553] on span "View Details" at bounding box center [720, 548] width 61 height 15
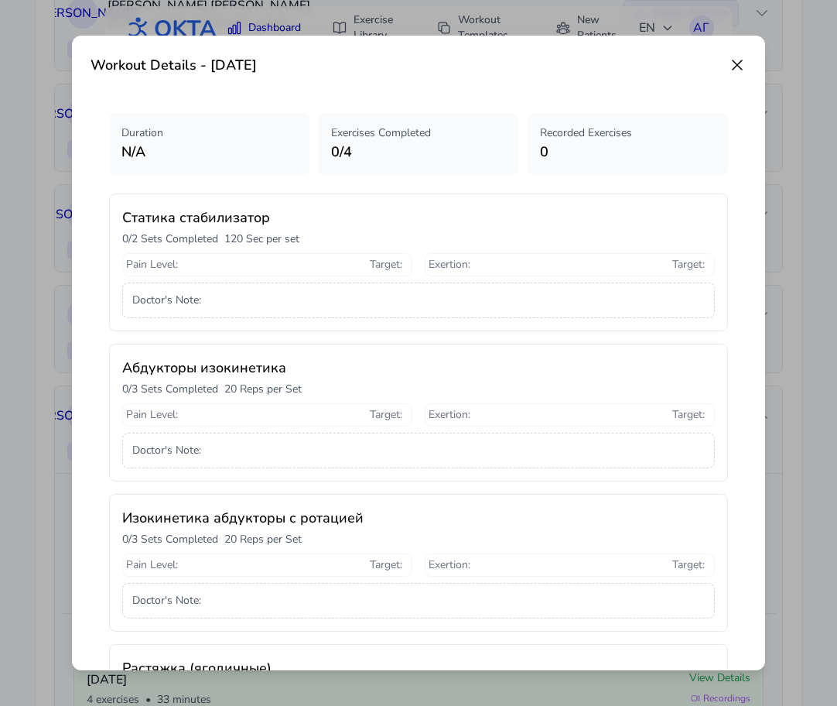
scroll to position [197, 0]
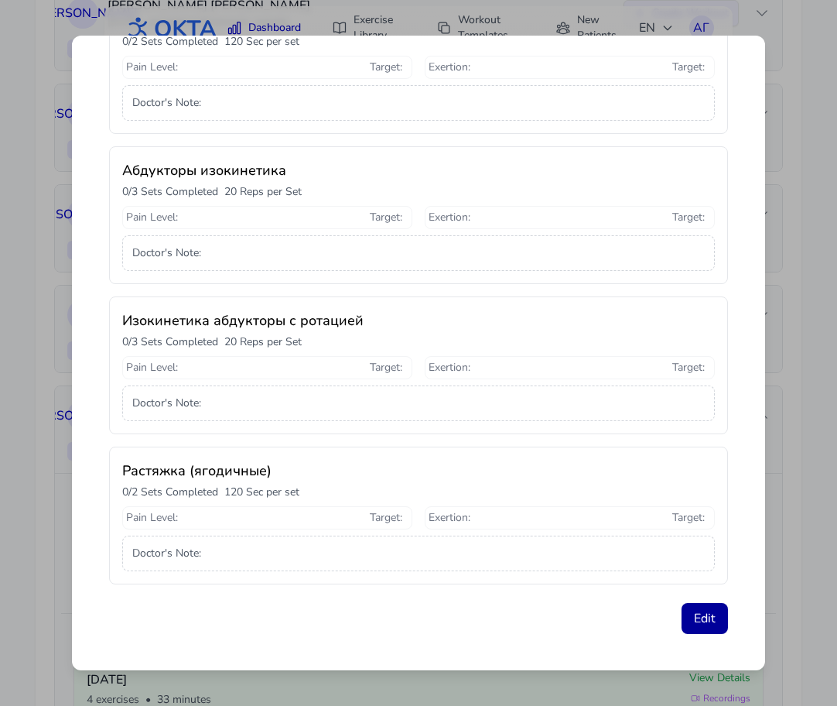
click at [690, 618] on button "Edit" at bounding box center [705, 618] width 46 height 31
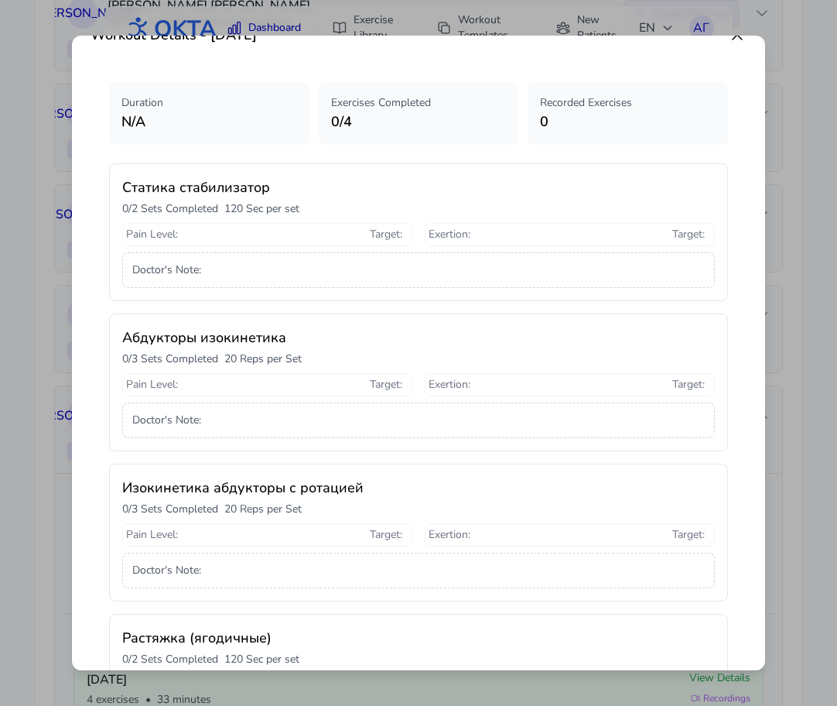
select select "**********"
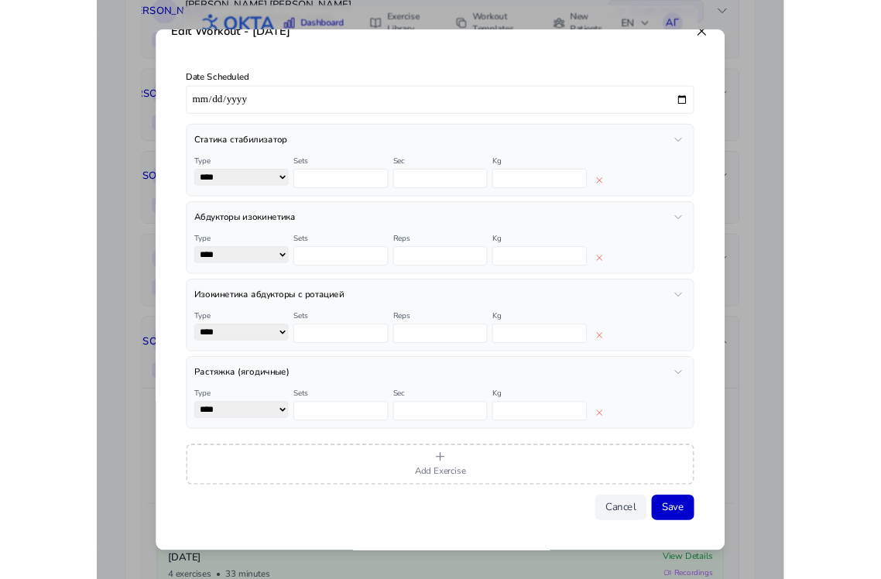
scroll to position [0, 0]
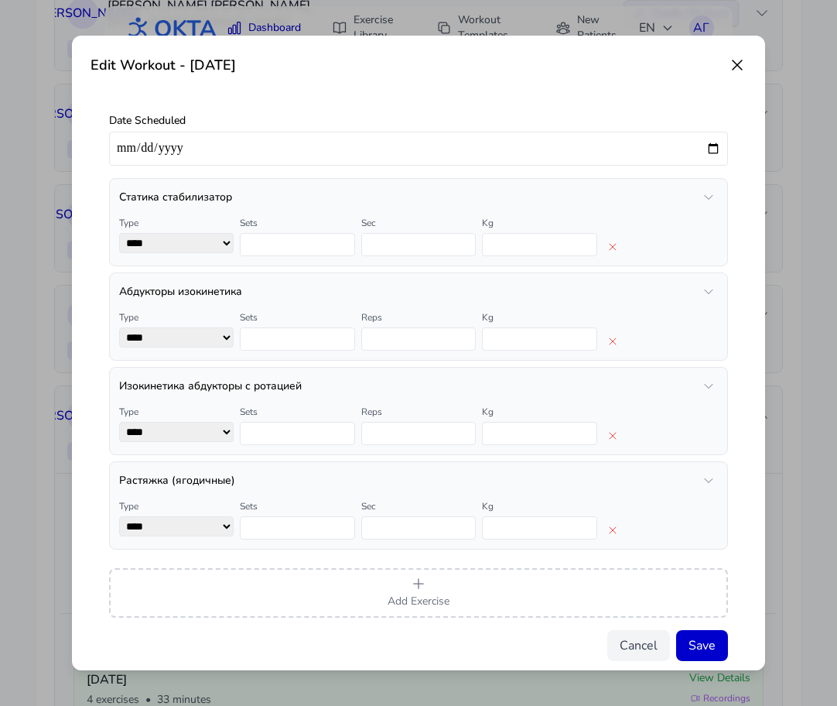
click at [734, 65] on icon at bounding box center [737, 65] width 19 height 19
